Goal: Task Accomplishment & Management: Use online tool/utility

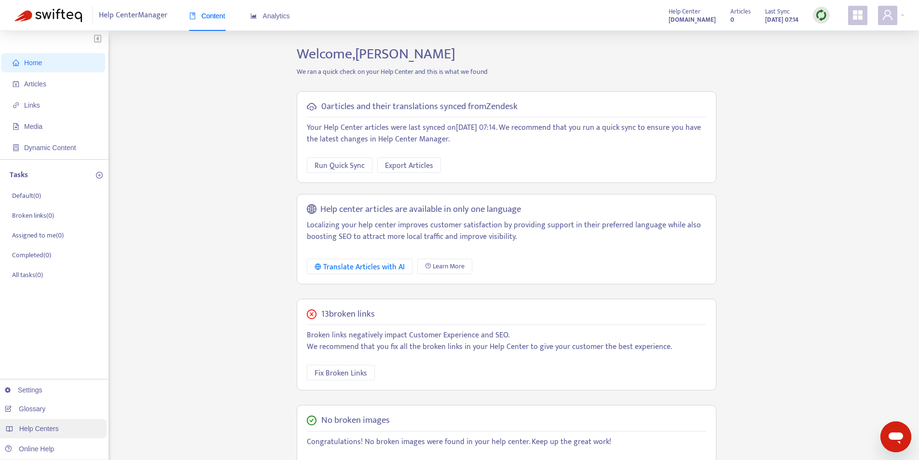
click at [60, 429] on div "Help Centers" at bounding box center [52, 428] width 110 height 19
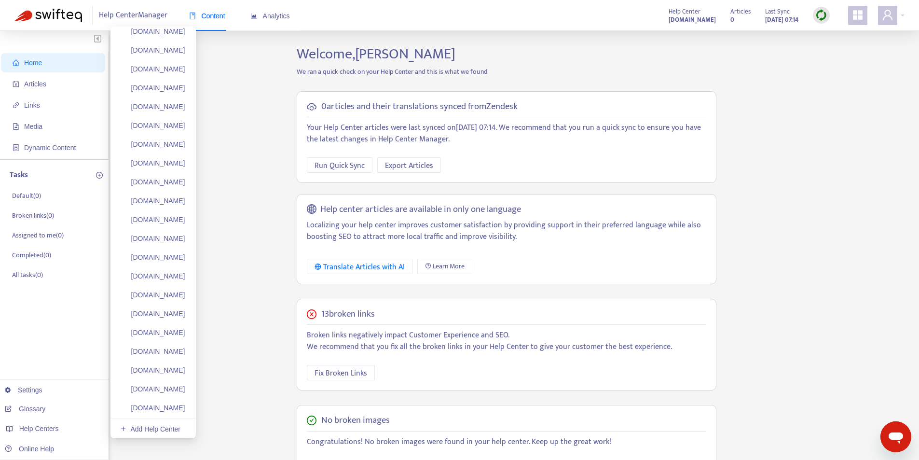
scroll to position [4186, 0]
click at [174, 411] on link "Add Help Center" at bounding box center [150, 409] width 60 height 8
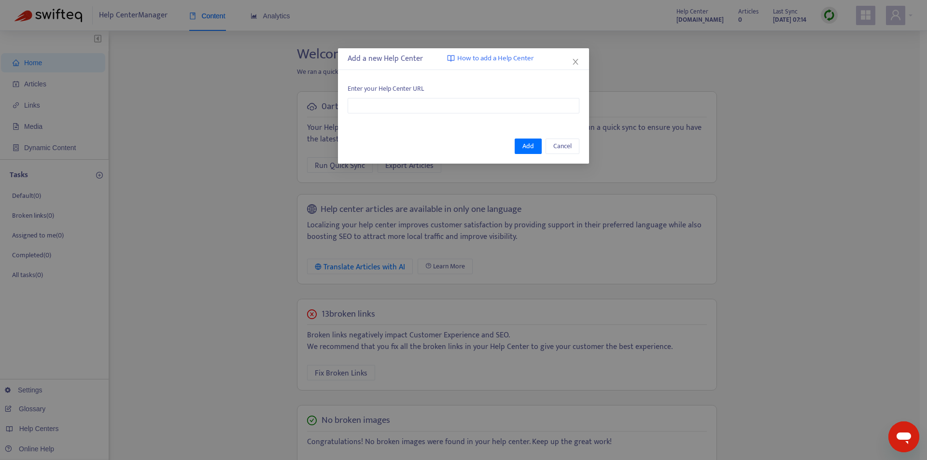
click at [425, 115] on div "Enter your Help Center URL" at bounding box center [463, 98] width 251 height 49
click at [434, 99] on input "text" at bounding box center [464, 105] width 232 height 15
paste input "**********"
type input "**********"
click at [529, 145] on span "Add" at bounding box center [528, 146] width 12 height 11
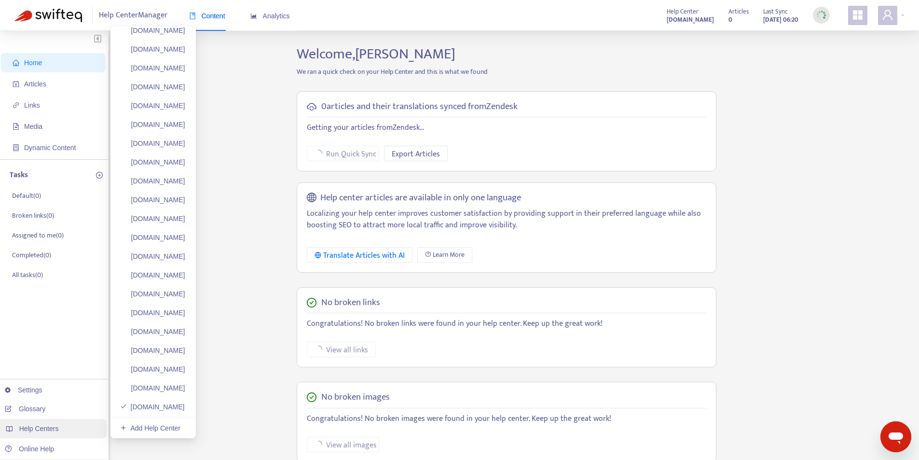
click at [82, 430] on div "Help Centers" at bounding box center [52, 428] width 110 height 19
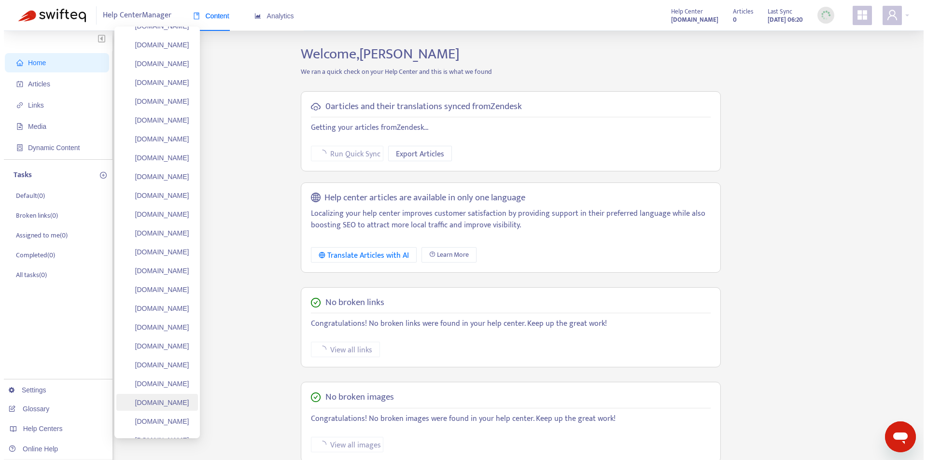
scroll to position [97, 0]
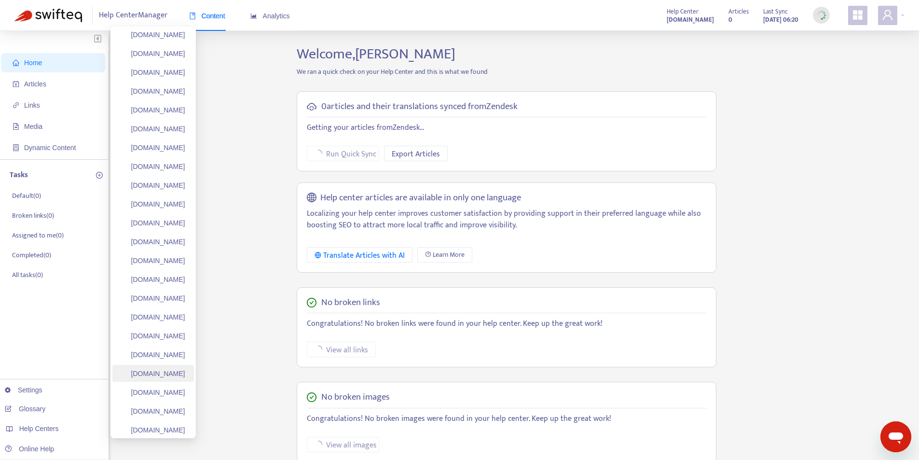
click at [171, 374] on link "[DOMAIN_NAME]" at bounding box center [152, 374] width 65 height 8
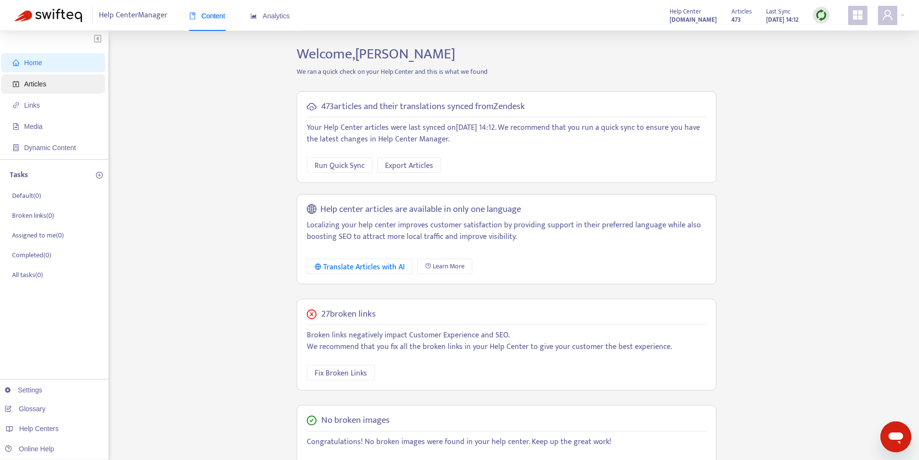
click at [60, 88] on span "Articles" at bounding box center [55, 83] width 85 height 19
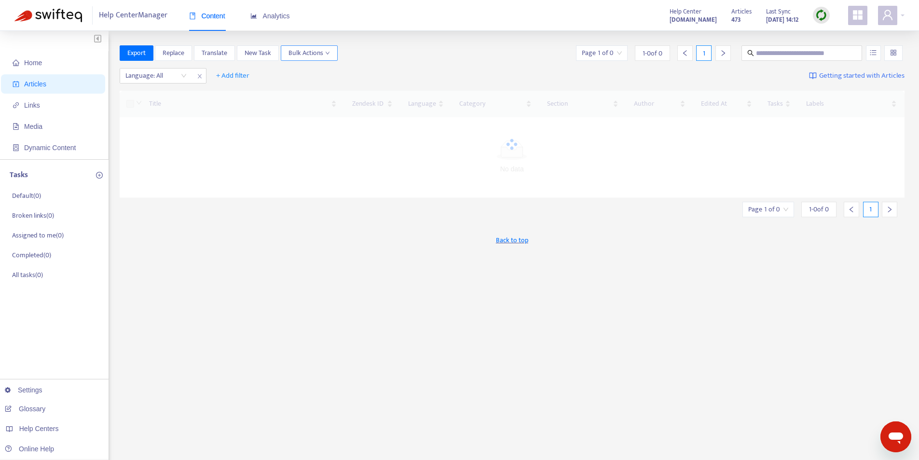
click at [310, 51] on span "Bulk Actions" at bounding box center [310, 53] width 42 height 11
click at [310, 71] on span "Duplicate" at bounding box center [302, 72] width 27 height 11
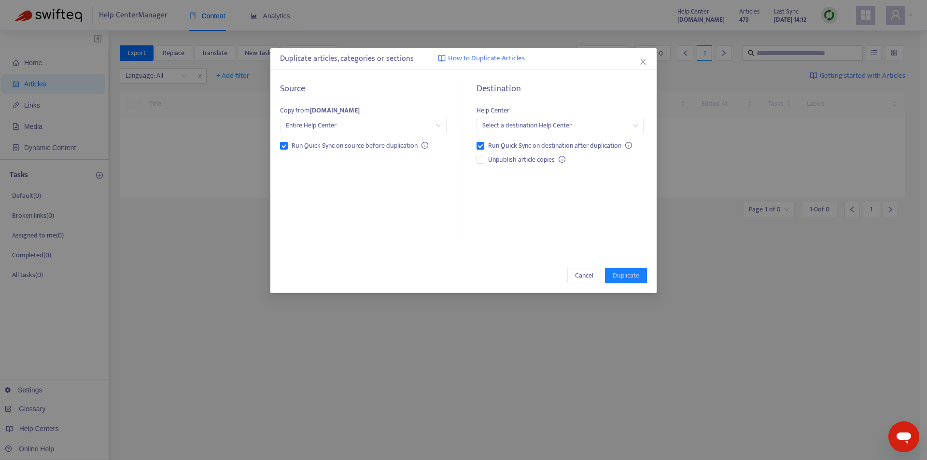
click at [527, 125] on input "search" at bounding box center [559, 125] width 155 height 14
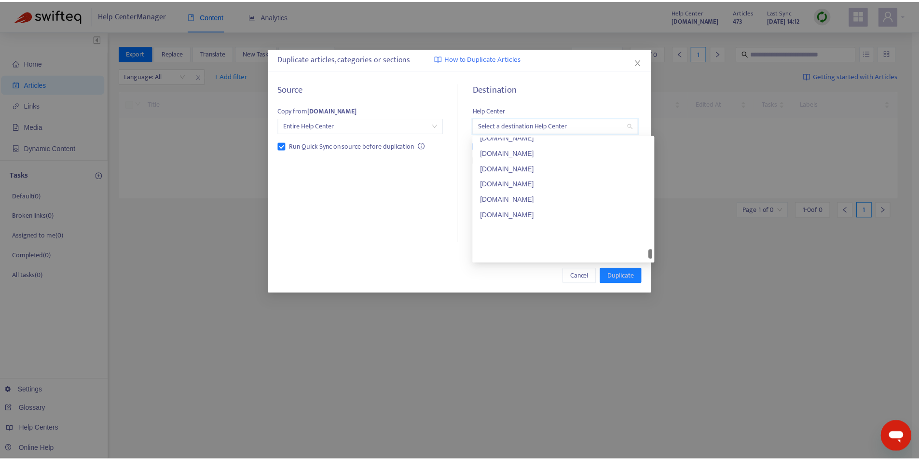
scroll to position [3541, 0]
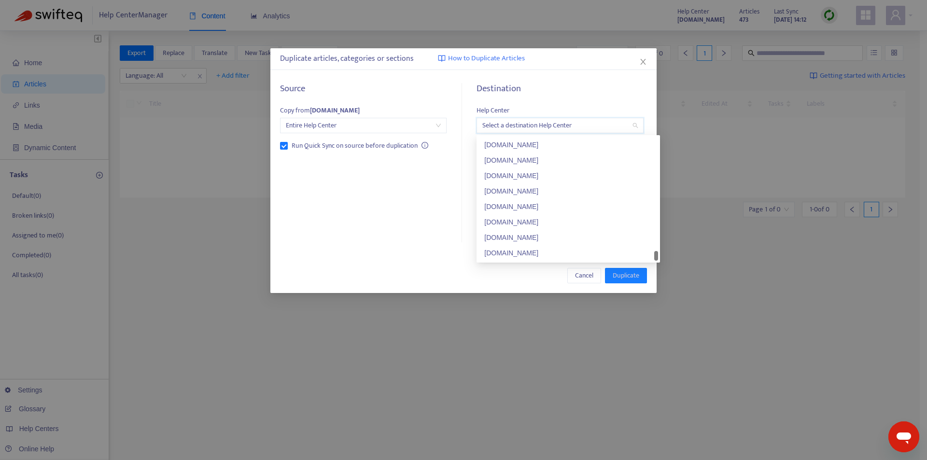
drag, startPoint x: 657, startPoint y: 140, endPoint x: 655, endPoint y: 255, distance: 114.9
click at [655, 255] on div at bounding box center [656, 256] width 4 height 10
click at [569, 253] on div "[DOMAIN_NAME]" at bounding box center [568, 253] width 168 height 11
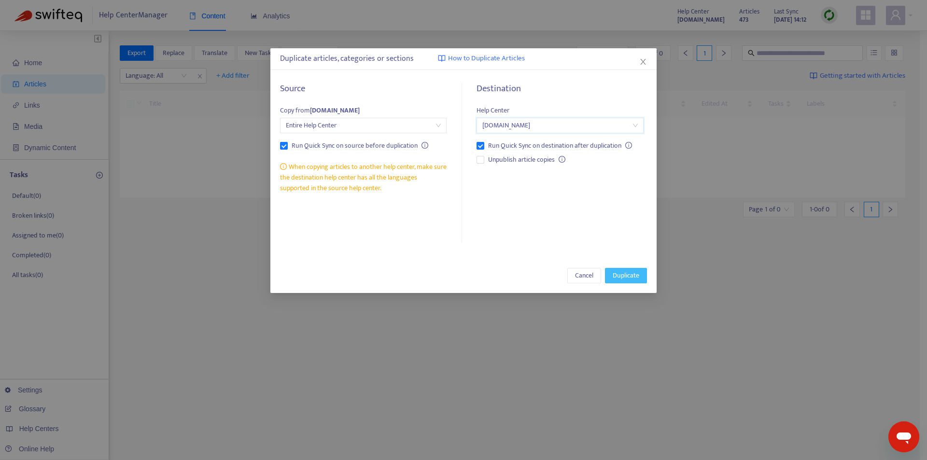
click at [632, 277] on span "Duplicate" at bounding box center [626, 275] width 27 height 11
